Goal: Navigation & Orientation: Find specific page/section

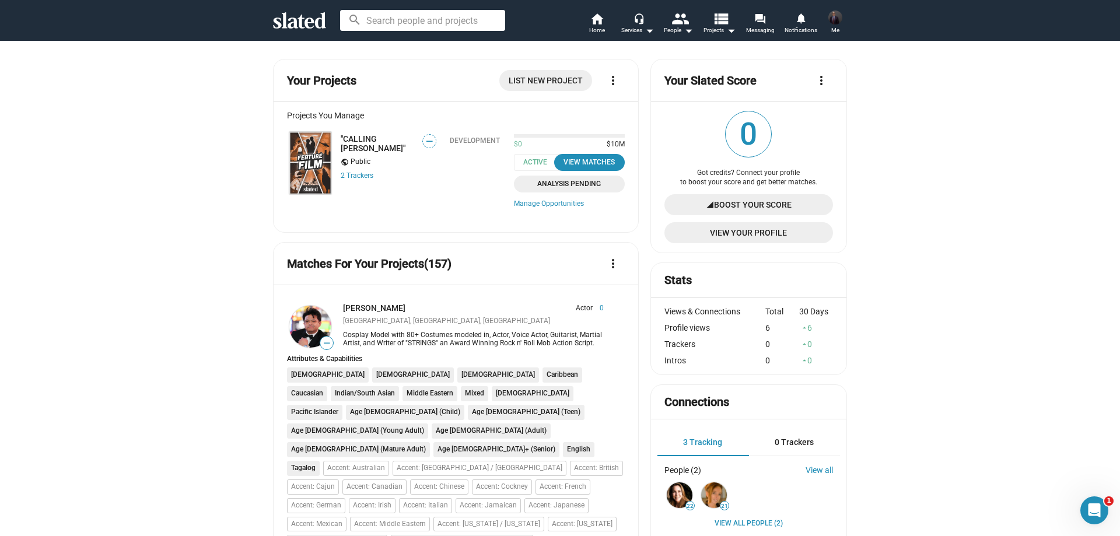
click at [304, 148] on img at bounding box center [310, 163] width 42 height 62
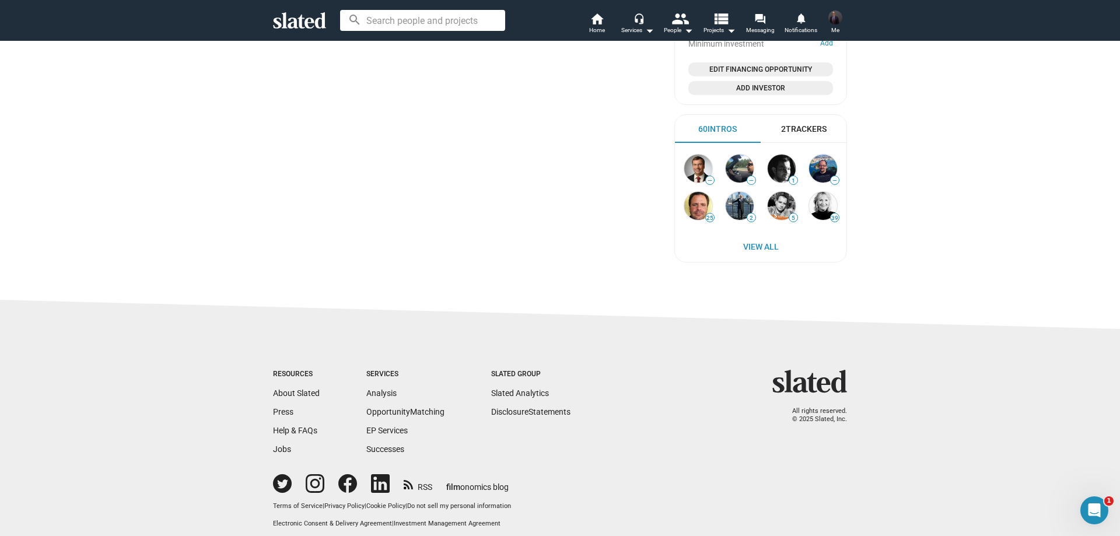
scroll to position [690, 0]
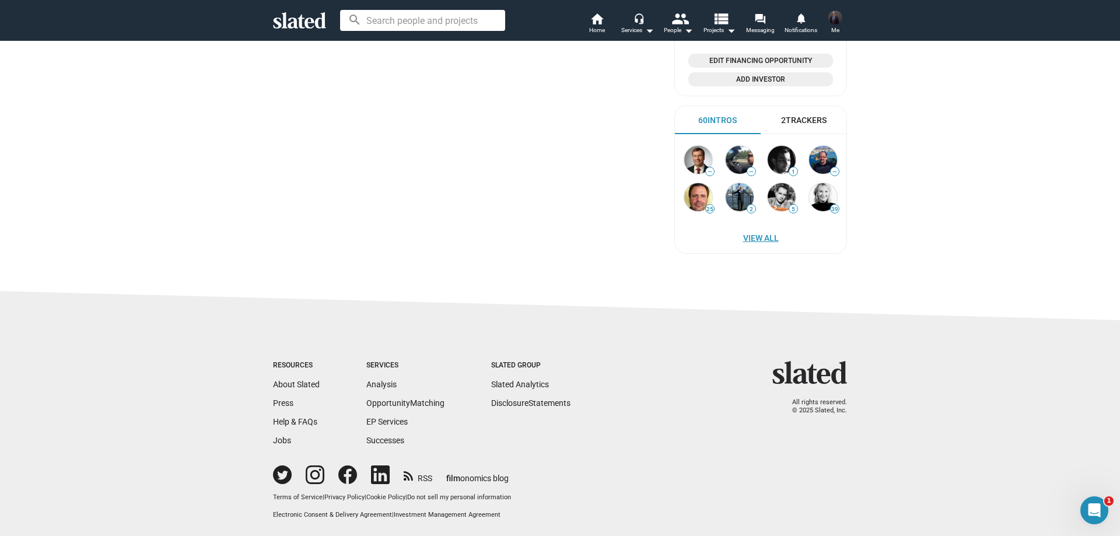
click at [756, 237] on span "View All" at bounding box center [761, 238] width 148 height 21
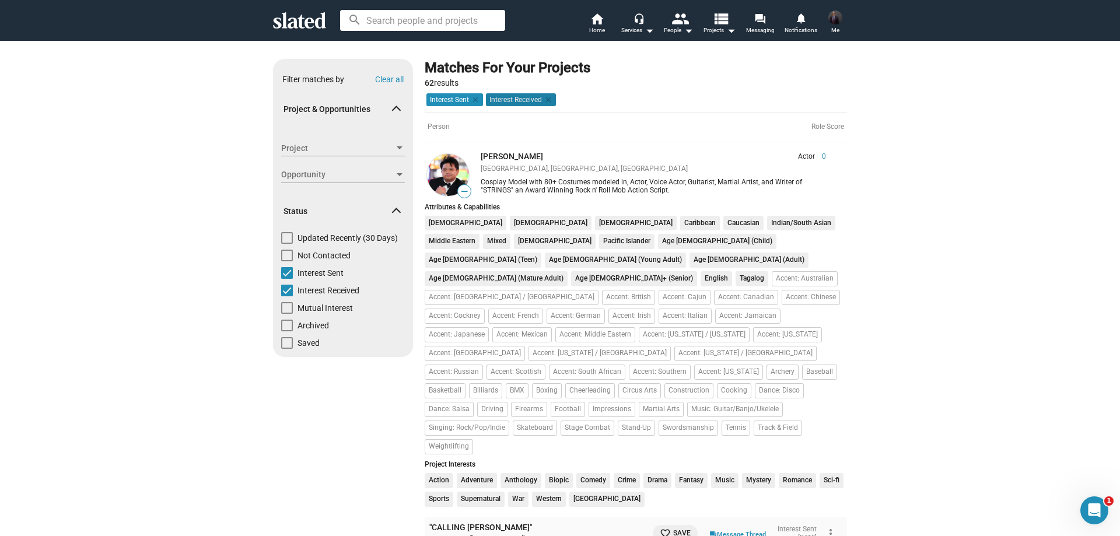
click at [514, 97] on mat-chip "Interest Received clear" at bounding box center [521, 99] width 70 height 13
click at [596, 18] on mat-icon "home" at bounding box center [597, 19] width 14 height 14
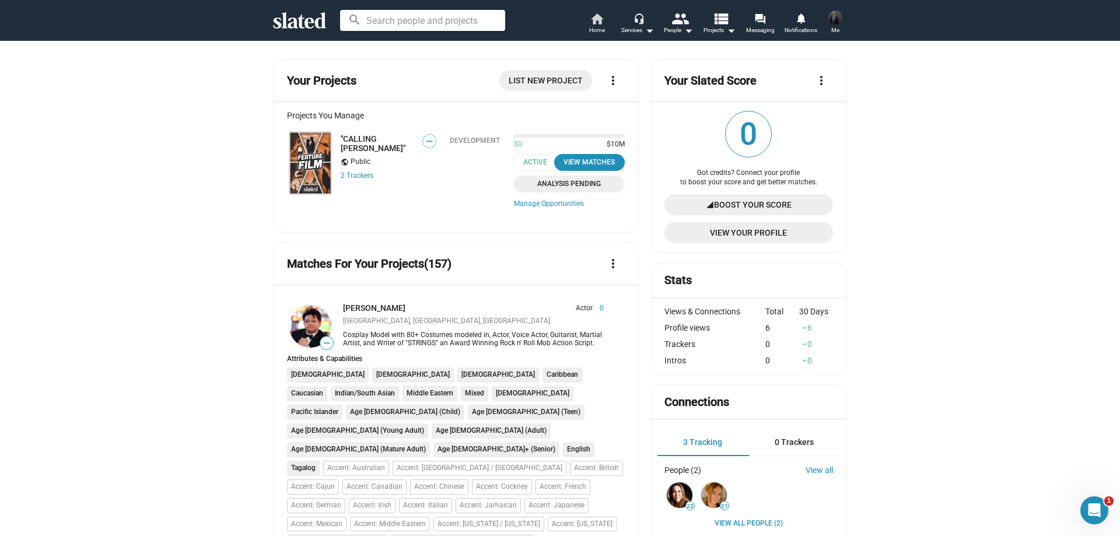
click at [603, 19] on mat-icon "home" at bounding box center [597, 19] width 14 height 14
click at [595, 23] on span "Home" at bounding box center [597, 30] width 16 height 14
